Goal: Transaction & Acquisition: Purchase product/service

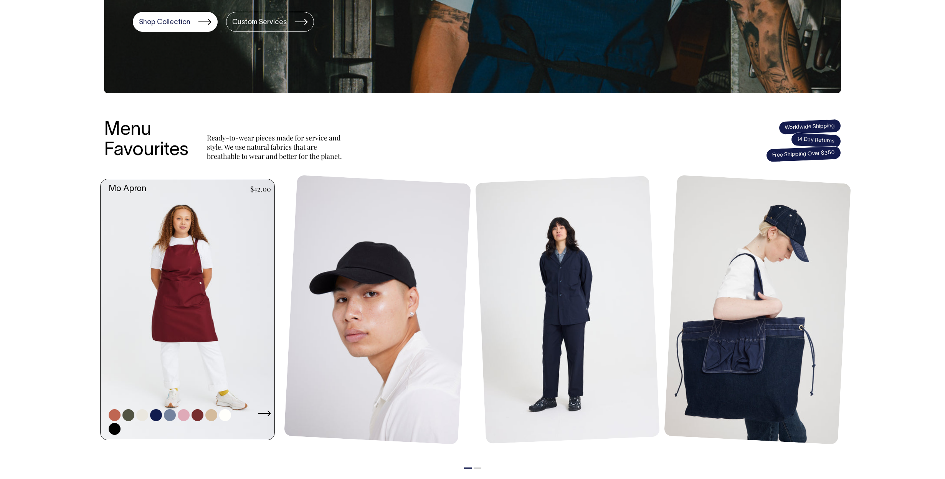
scroll to position [208, 0]
click at [249, 300] on link at bounding box center [190, 310] width 178 height 261
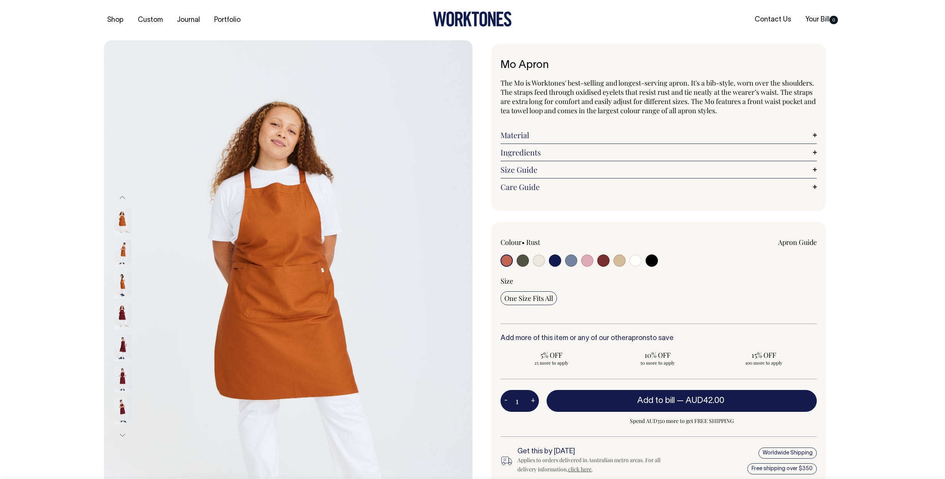
click at [523, 261] on input "radio" at bounding box center [523, 260] width 12 height 12
radio input "true"
select select "Olive"
